Goal: Find specific page/section: Find specific page/section

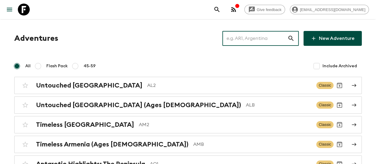
click at [229, 44] on input "text" at bounding box center [255, 38] width 65 height 17
paste input "[GEOGRAPHIC_DATA]"
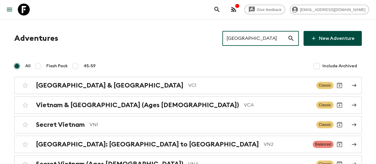
click at [243, 32] on input "[GEOGRAPHIC_DATA]" at bounding box center [255, 38] width 65 height 17
paste input "[GEOGRAPHIC_DATA]"
click at [243, 32] on input "[GEOGRAPHIC_DATA]" at bounding box center [255, 38] width 65 height 17
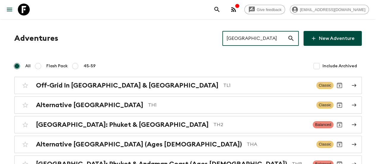
click at [255, 35] on input "[GEOGRAPHIC_DATA]" at bounding box center [255, 38] width 65 height 17
paste input "[GEOGRAPHIC_DATA]"
click at [255, 35] on input "[GEOGRAPHIC_DATA]" at bounding box center [255, 38] width 65 height 17
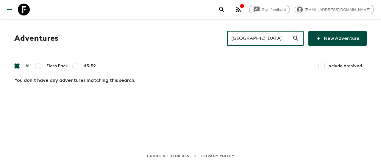
type input "[GEOGRAPHIC_DATA]"
